Goal: Transaction & Acquisition: Obtain resource

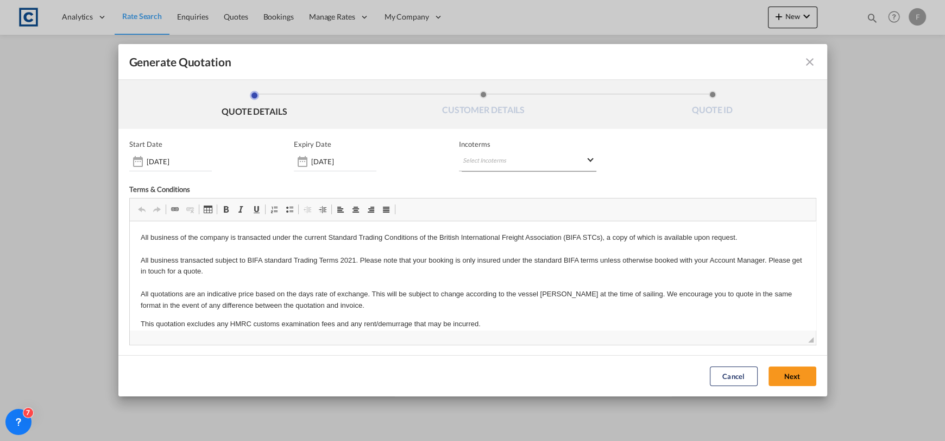
click at [531, 159] on md-select "Select Incoterms DAP - import Delivered at Place DPU - export Delivery at Place…" at bounding box center [527, 162] width 137 height 20
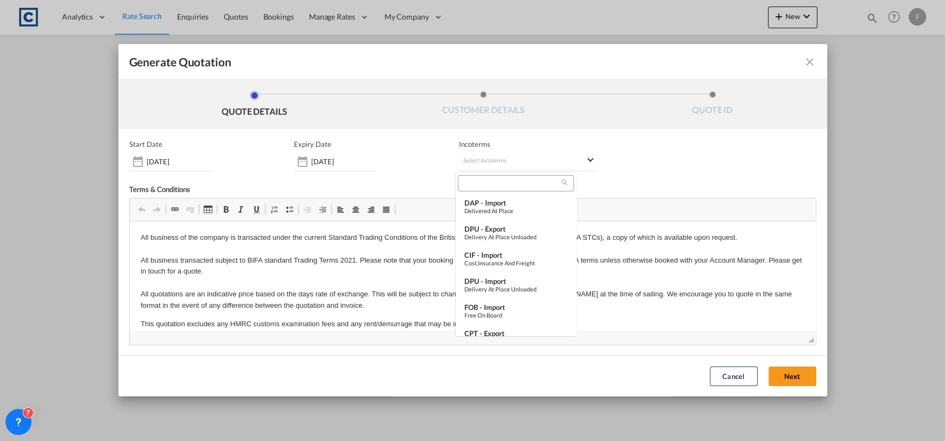
click at [490, 184] on input "search" at bounding box center [511, 183] width 101 height 10
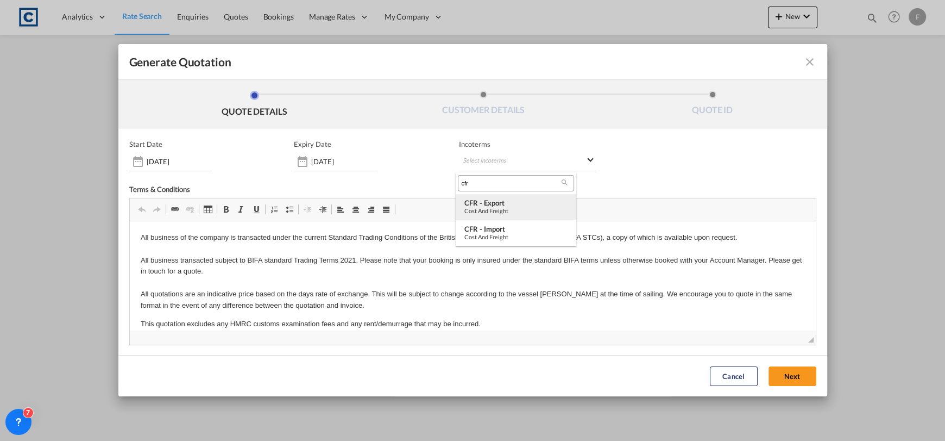
type input "cfr"
click at [496, 210] on div "Cost and Freight" at bounding box center [516, 210] width 103 height 7
click at [798, 366] on div "Cancel Next" at bounding box center [763, 376] width 117 height 30
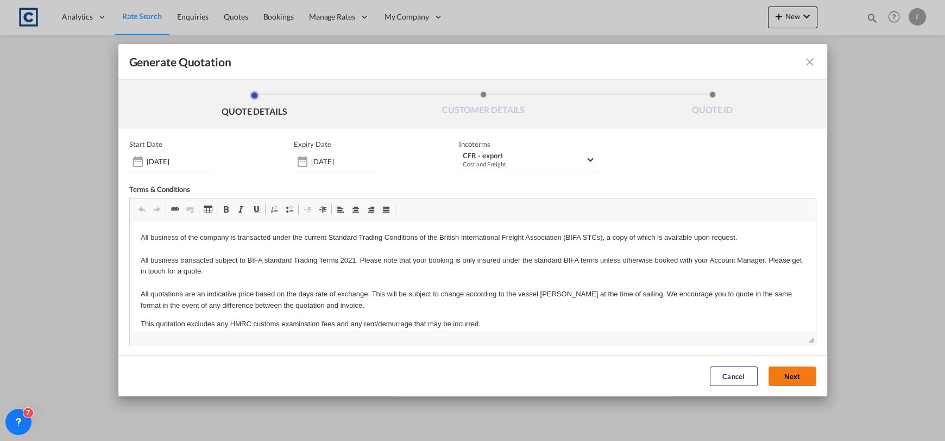
click at [797, 367] on button "Next" at bounding box center [793, 376] width 48 height 20
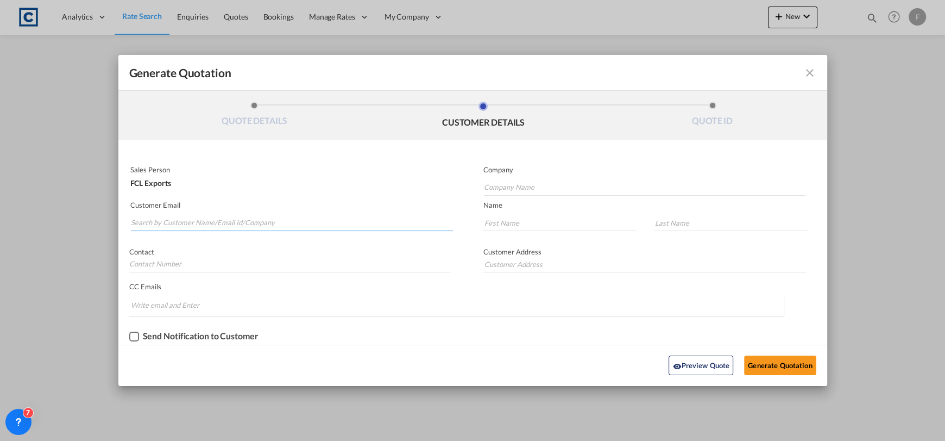
click at [255, 219] on input "Search by Customer Name/Email Id/Company" at bounding box center [292, 223] width 323 height 16
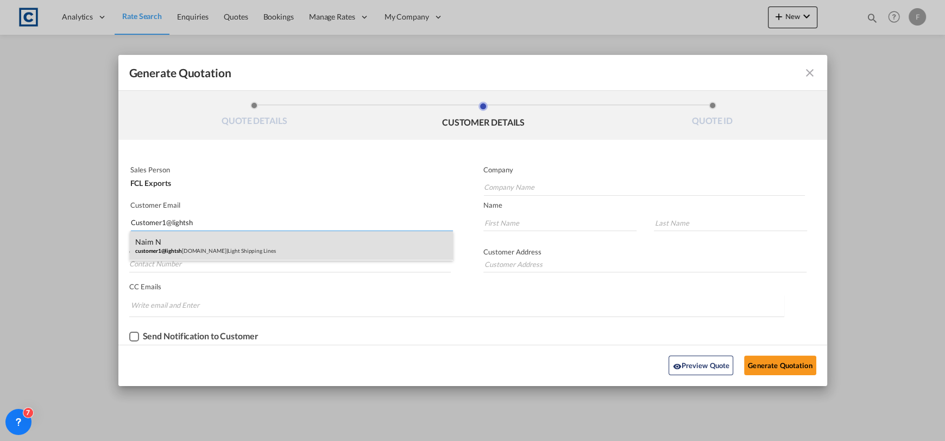
type input "Customer1@lightsh"
click at [266, 241] on div "Naim N customer1@lightsh [DOMAIN_NAME] | Light Shipping Lines" at bounding box center [291, 245] width 323 height 29
type input "Light Shipping Lines"
type input "[EMAIL_ADDRESS][DOMAIN_NAME]"
type input "Naim"
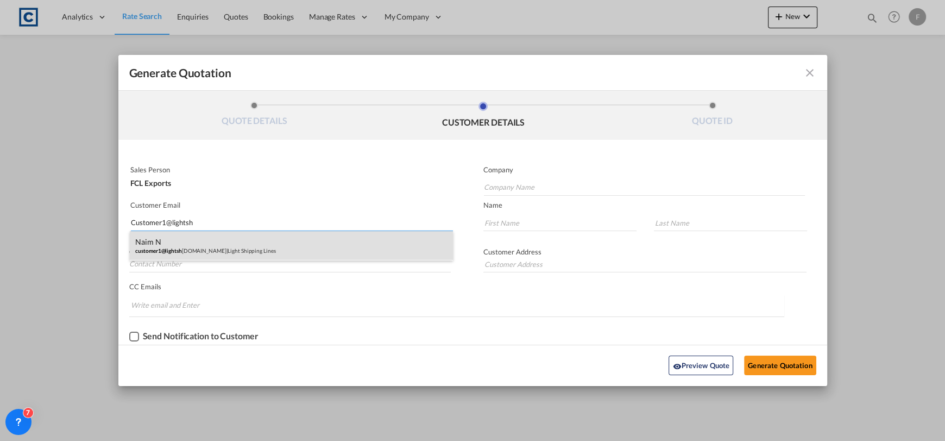
type input "N"
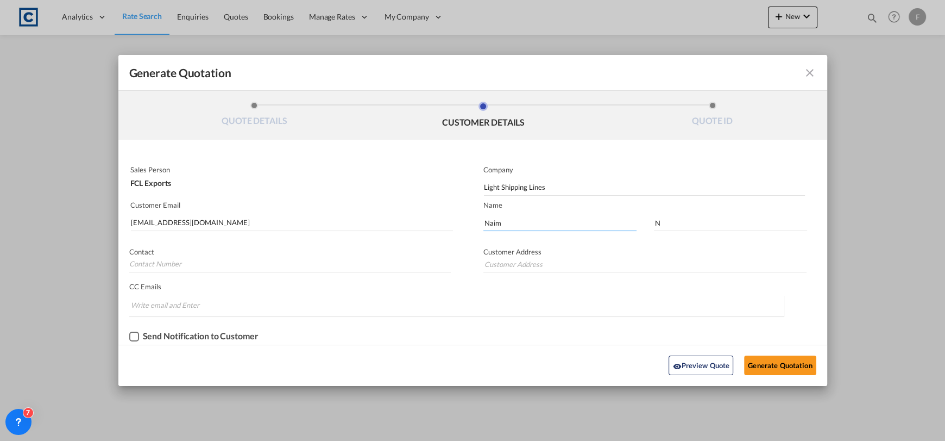
drag, startPoint x: 516, startPoint y: 226, endPoint x: 391, endPoint y: 231, distance: 125.1
click at [391, 231] on div "Sales Person FCL Exports Company Light Shipping Lines Customer Email [EMAIL_ADD…" at bounding box center [472, 252] width 709 height 183
type input "Bouchra"
type input "[PERSON_NAME]"
click at [782, 364] on button "Generate Quotation" at bounding box center [780, 365] width 72 height 20
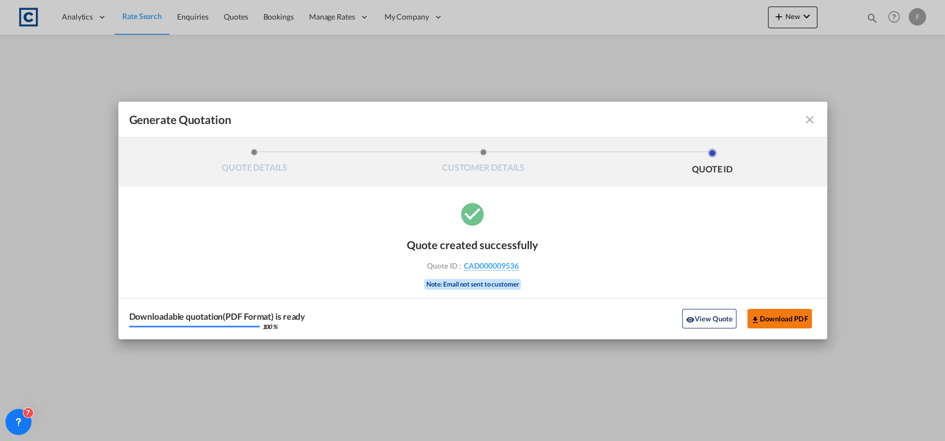
click at [795, 316] on button "Download PDF" at bounding box center [780, 319] width 65 height 20
